Goal: Information Seeking & Learning: Learn about a topic

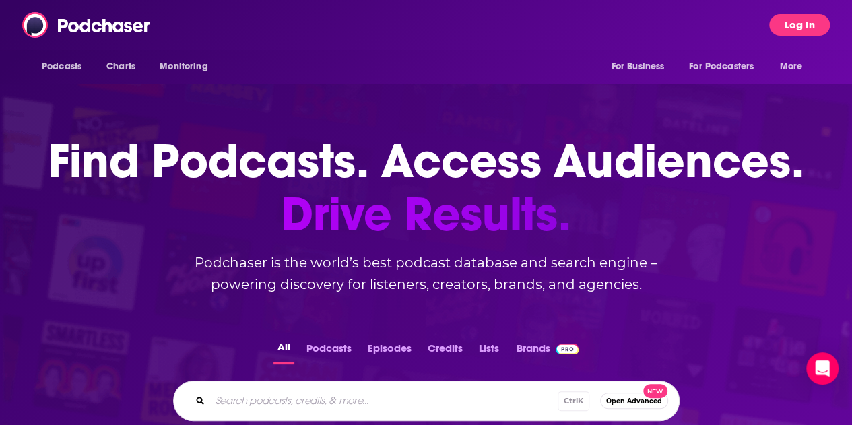
click at [810, 22] on button "Log In" at bounding box center [800, 25] width 61 height 22
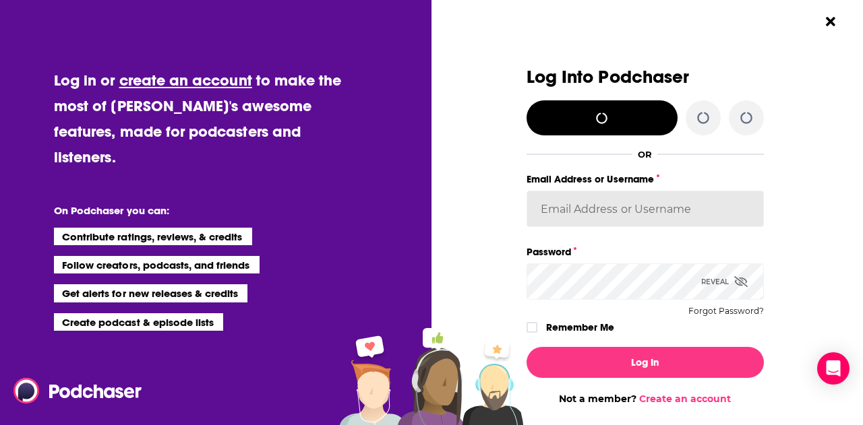
type input "[EMAIL_ADDRESS][PERSON_NAME][DOMAIN_NAME]"
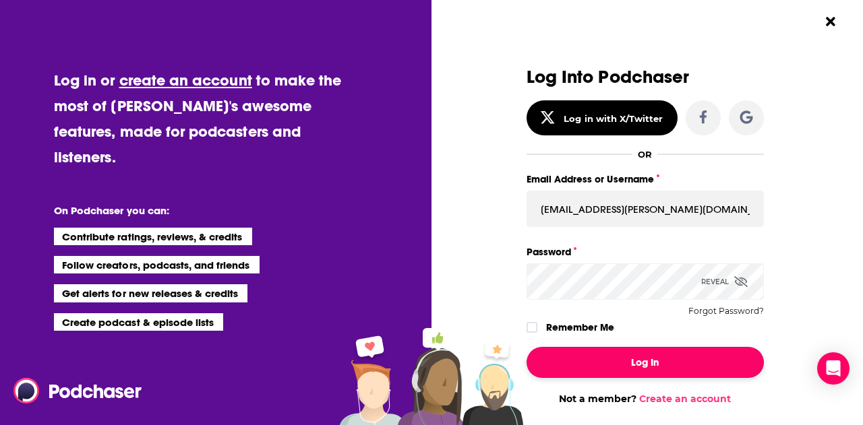
click at [615, 374] on button "Log In" at bounding box center [644, 362] width 237 height 31
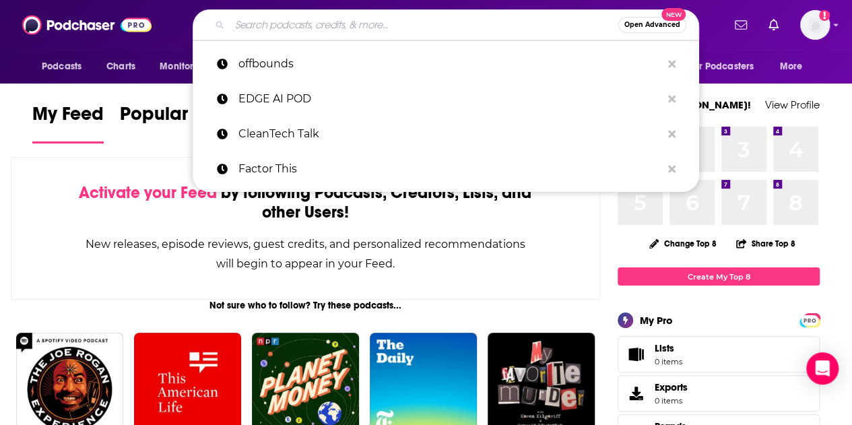
click at [305, 28] on input "Search podcasts, credits, & more..." at bounding box center [424, 25] width 389 height 22
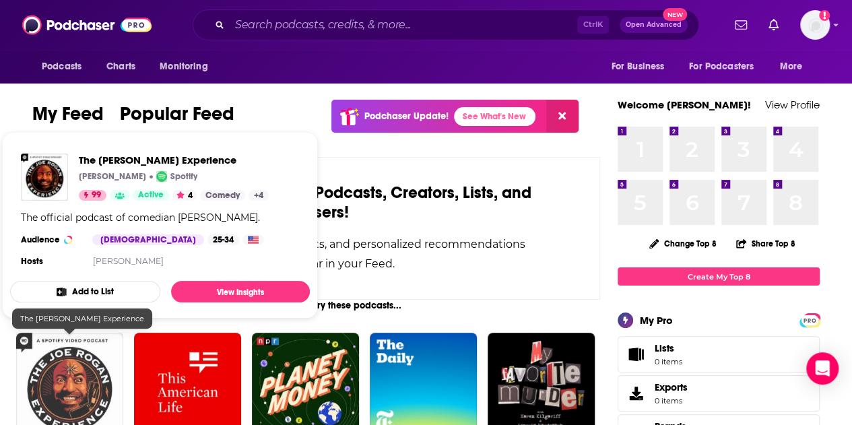
click at [82, 365] on img "The Joe Rogan Experience" at bounding box center [69, 386] width 107 height 107
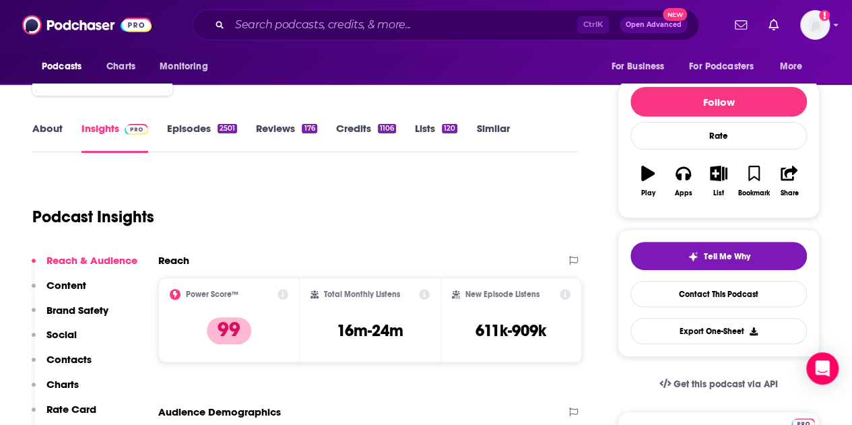
scroll to position [202, 0]
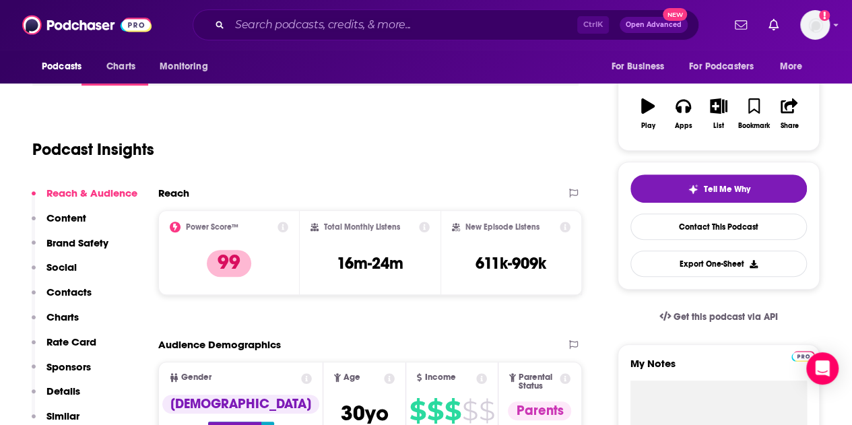
click at [371, 228] on h2 "Total Monthly Listens" at bounding box center [362, 226] width 76 height 9
click at [423, 228] on icon at bounding box center [424, 227] width 11 height 11
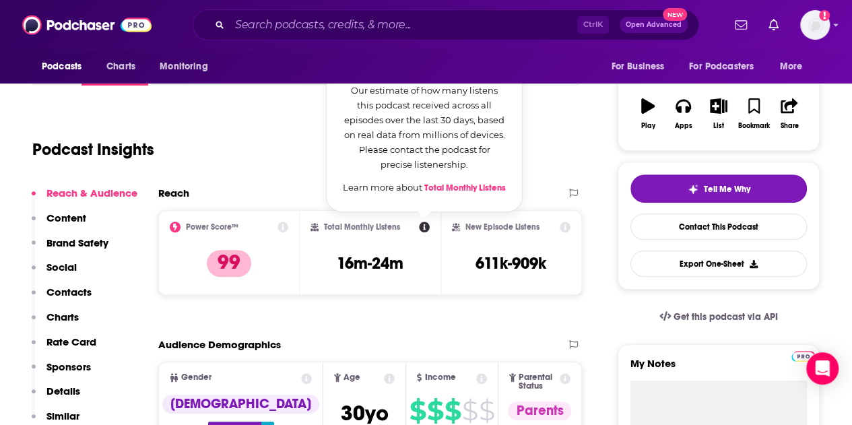
scroll to position [135, 0]
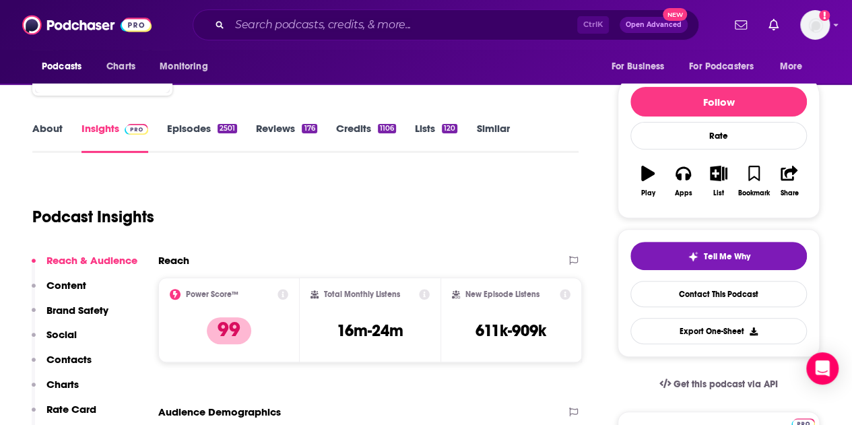
drag, startPoint x: 349, startPoint y: 160, endPoint x: 407, endPoint y: 187, distance: 63.9
click at [425, 292] on icon at bounding box center [424, 294] width 11 height 11
